Goal: Information Seeking & Learning: Learn about a topic

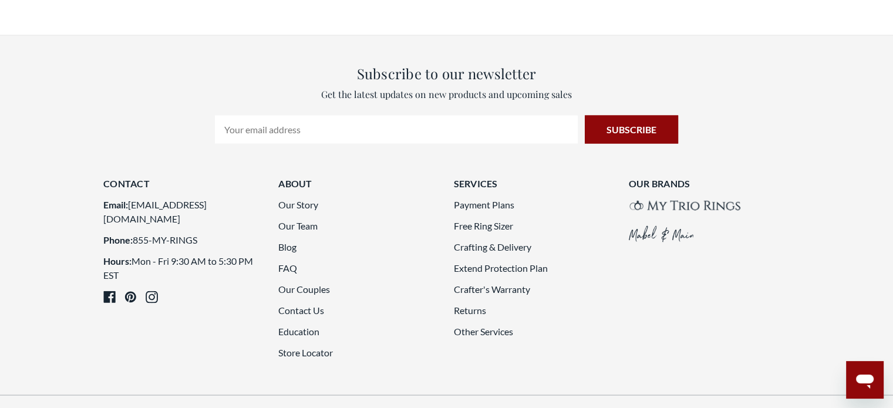
scroll to position [2286, 0]
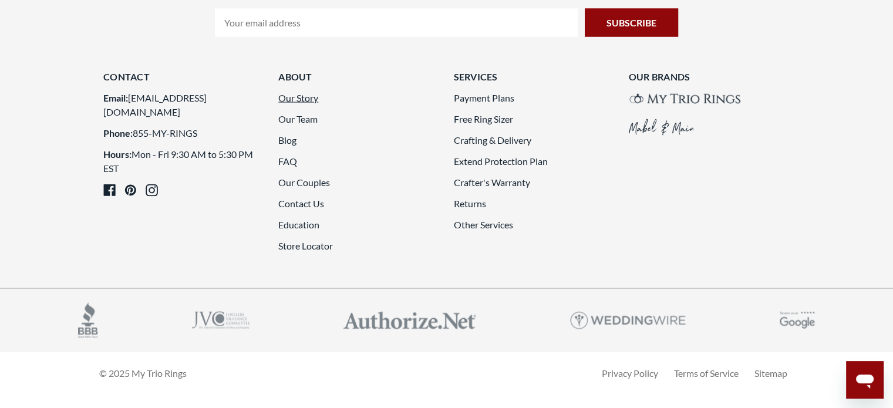
click at [305, 97] on link "Our Story" at bounding box center [298, 97] width 40 height 11
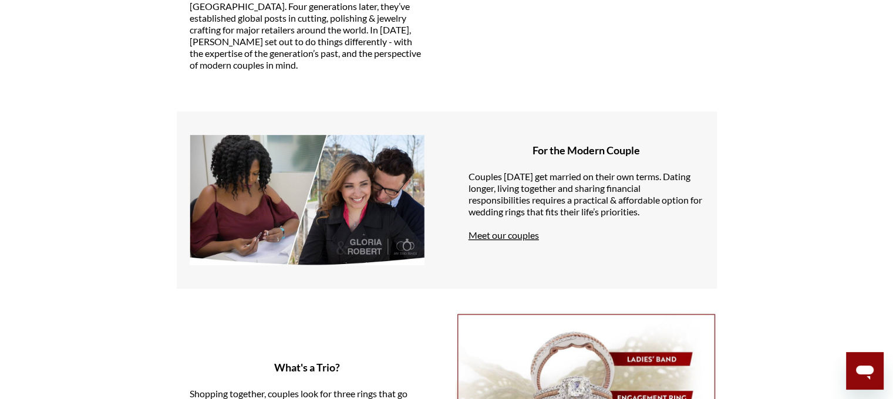
scroll to position [442, 0]
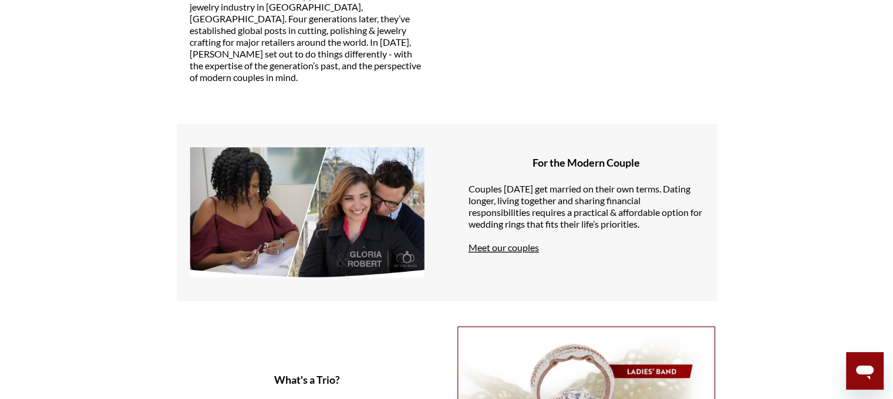
drag, startPoint x: 897, startPoint y: 42, endPoint x: 901, endPoint y: 74, distance: 32.6
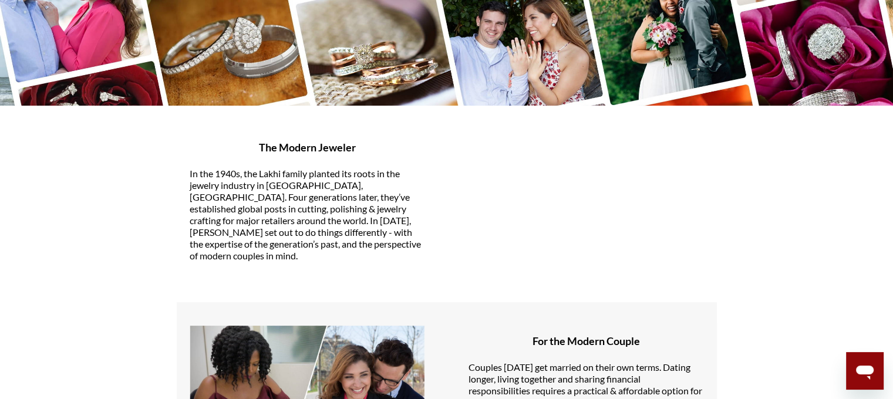
scroll to position [0, 0]
